Goal: Transaction & Acquisition: Obtain resource

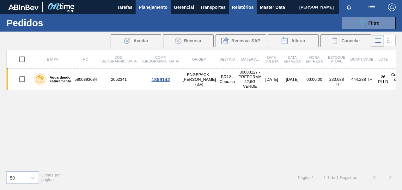
click at [242, 6] on span "Relatórios" at bounding box center [243, 7] width 22 height 8
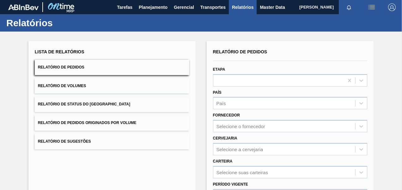
scroll to position [32, 0]
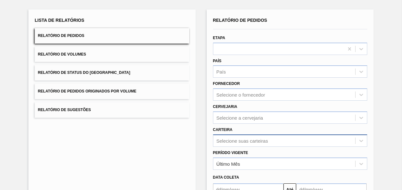
click at [234, 145] on div "Selecione suas carteiras" at bounding box center [290, 141] width 155 height 12
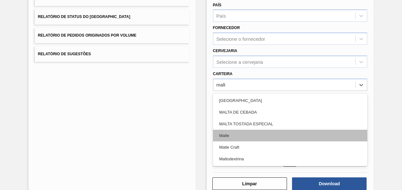
type input "malte"
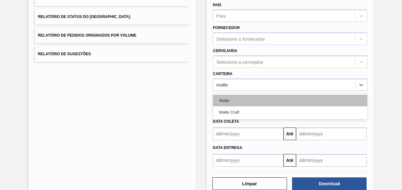
click at [235, 99] on div "Malte" at bounding box center [290, 101] width 155 height 12
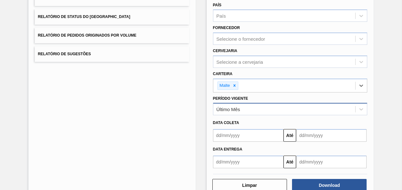
click at [242, 113] on div "Último Mês" at bounding box center [284, 109] width 142 height 9
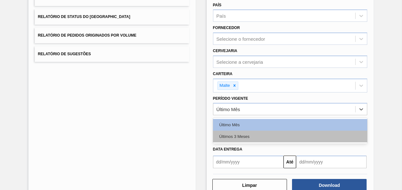
click at [238, 135] on div "Últimos 3 Meses" at bounding box center [290, 137] width 155 height 12
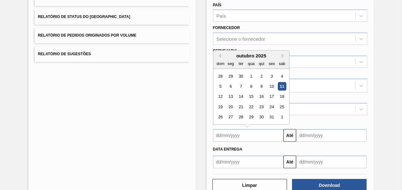
click at [234, 139] on input "text" at bounding box center [248, 135] width 71 height 13
type input "[DATE]"
click at [341, 136] on input "text" at bounding box center [331, 135] width 71 height 13
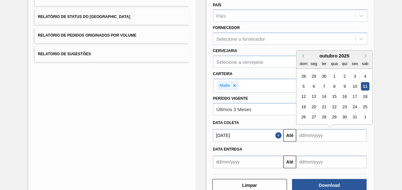
click at [357, 57] on div "outubro 2025" at bounding box center [335, 55] width 76 height 5
click at [315, 97] on div "13" at bounding box center [314, 97] width 9 height 9
type input "[DATE]"
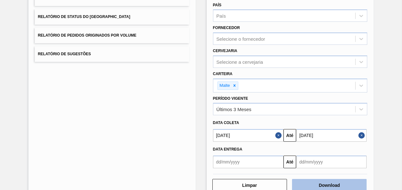
click at [319, 183] on button "Download" at bounding box center [329, 185] width 75 height 13
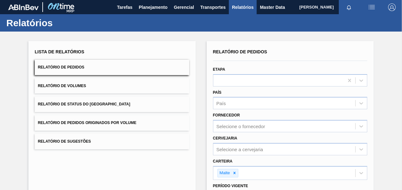
click at [95, 121] on span "Relatório de Pedidos Originados por Volume" at bounding box center [87, 123] width 99 height 4
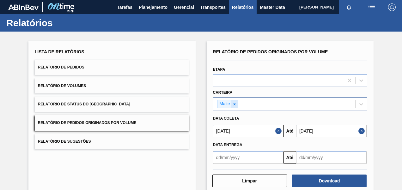
click at [234, 103] on icon at bounding box center [234, 104] width 4 height 4
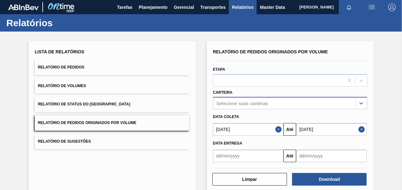
click at [231, 105] on div "option Malte, deselected. Select is focused ,type to refine list, press Down to…" at bounding box center [290, 103] width 155 height 12
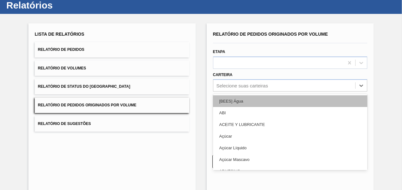
type input "a"
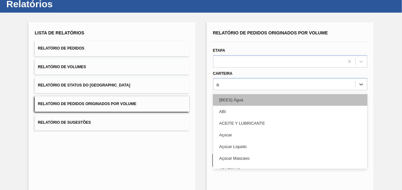
scroll to position [19, 0]
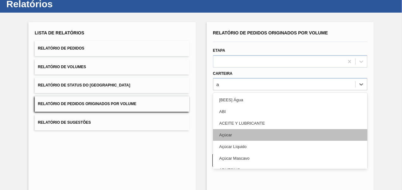
click at [231, 134] on div "Açúcar" at bounding box center [290, 135] width 155 height 12
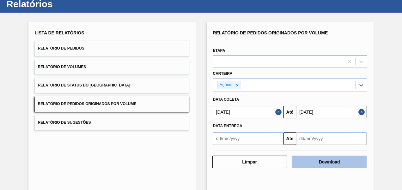
click at [306, 159] on button "Download" at bounding box center [329, 162] width 75 height 13
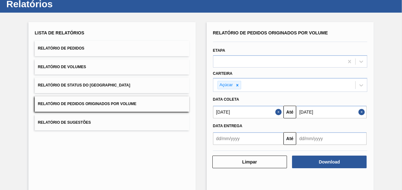
click at [80, 44] on button "Relatório de Pedidos" at bounding box center [112, 48] width 155 height 15
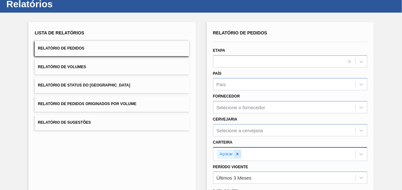
click at [236, 153] on icon at bounding box center [237, 154] width 2 height 2
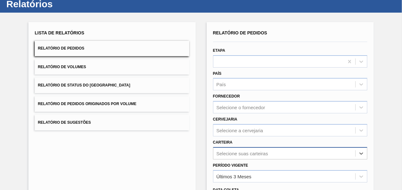
click at [236, 153] on div "option Açúcar, deselected. Select is focused ,type to refine list, press Down t…" at bounding box center [290, 153] width 155 height 12
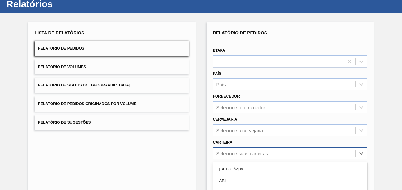
scroll to position [88, 0]
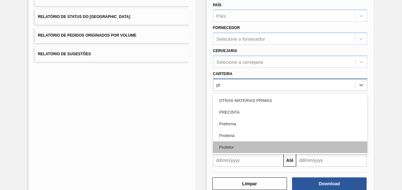
type input "pre"
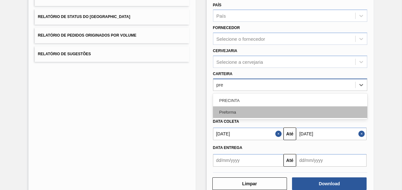
click at [242, 109] on div "Preforma" at bounding box center [290, 113] width 155 height 12
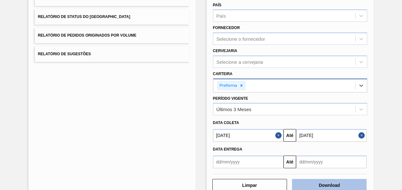
click at [307, 185] on button "Download" at bounding box center [329, 185] width 75 height 13
